Goal: Find specific page/section: Find specific page/section

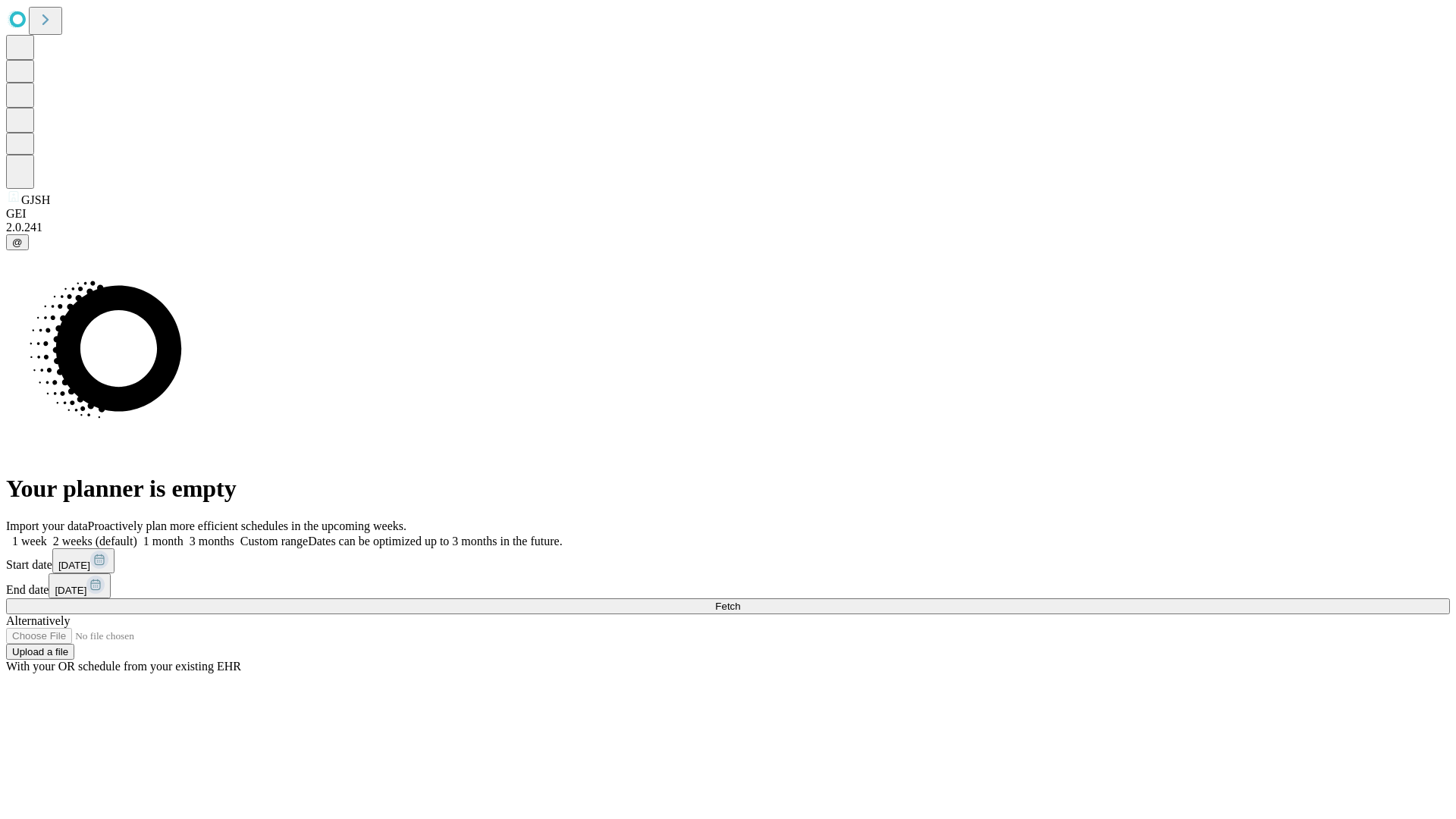
click at [740, 601] on span "Fetch" at bounding box center [728, 606] width 25 height 11
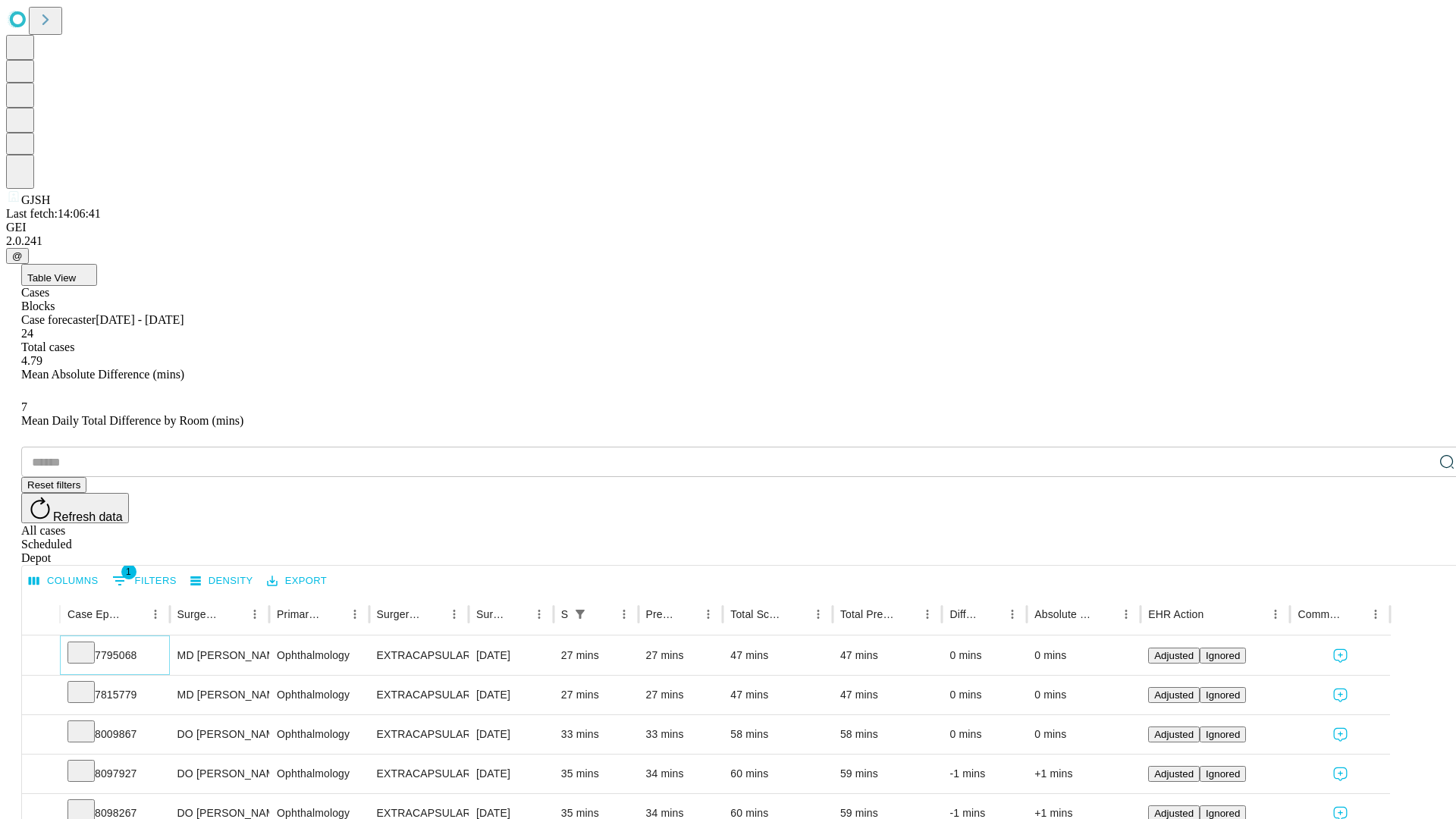
click at [89, 644] on icon at bounding box center [81, 652] width 16 height 16
